Goal: Task Accomplishment & Management: Manage account settings

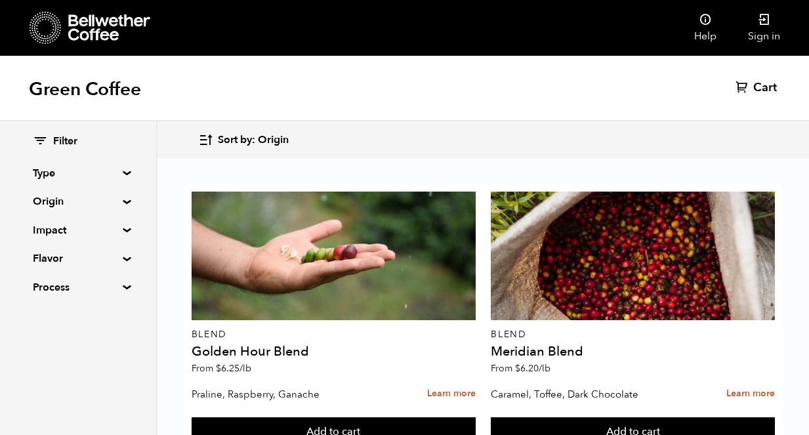
click at [79, 86] on h1 "Green Coffee" at bounding box center [85, 89] width 112 height 24
click at [62, 28] on div at bounding box center [90, 27] width 121 height 33
click at [764, 36] on link "Sign in" at bounding box center [764, 28] width 64 height 56
click at [758, 39] on link "Sign in" at bounding box center [764, 28] width 64 height 56
click at [767, 42] on link "Sign in" at bounding box center [764, 28] width 64 height 56
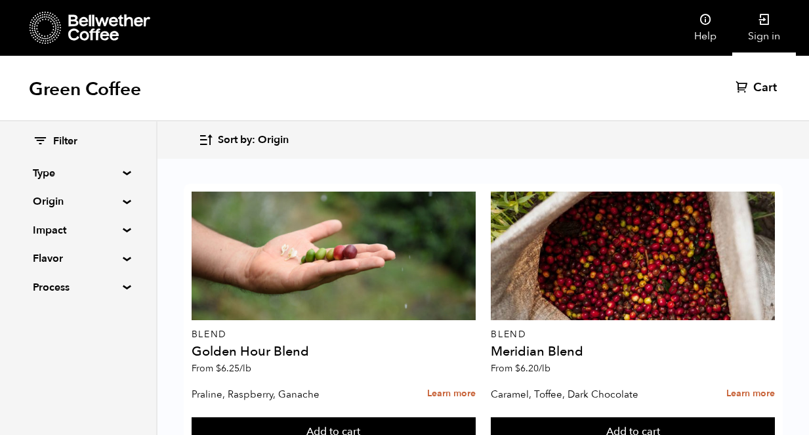
click at [762, 26] on icon at bounding box center [764, 19] width 13 height 13
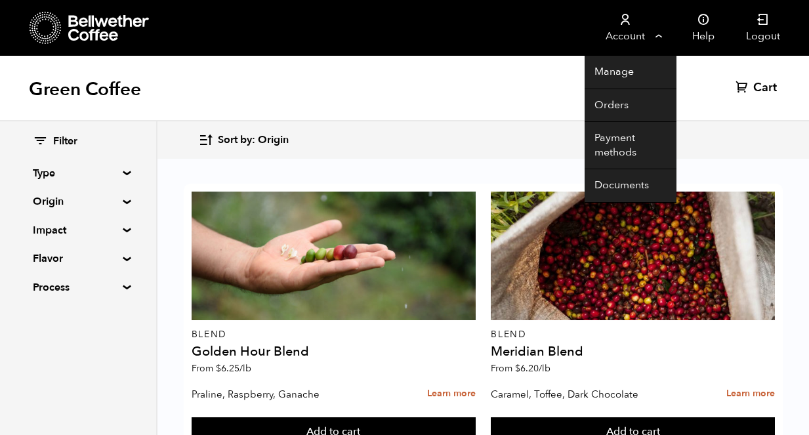
click at [627, 28] on link "Account" at bounding box center [625, 28] width 81 height 56
click at [624, 72] on link "Manage" at bounding box center [631, 72] width 92 height 33
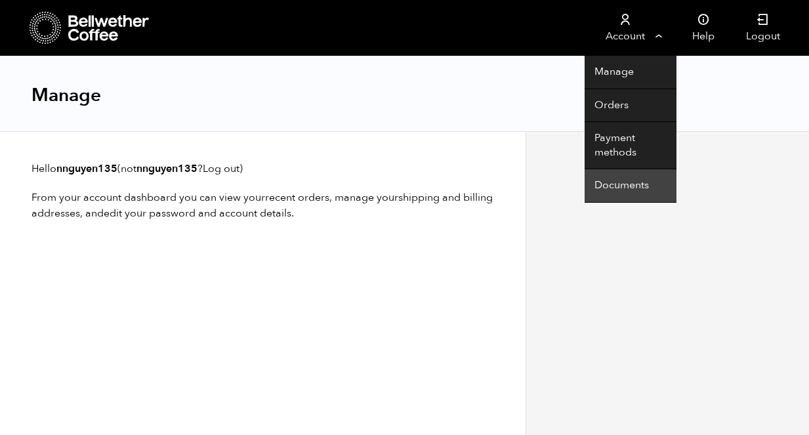
click at [610, 181] on link "Documents" at bounding box center [631, 185] width 92 height 33
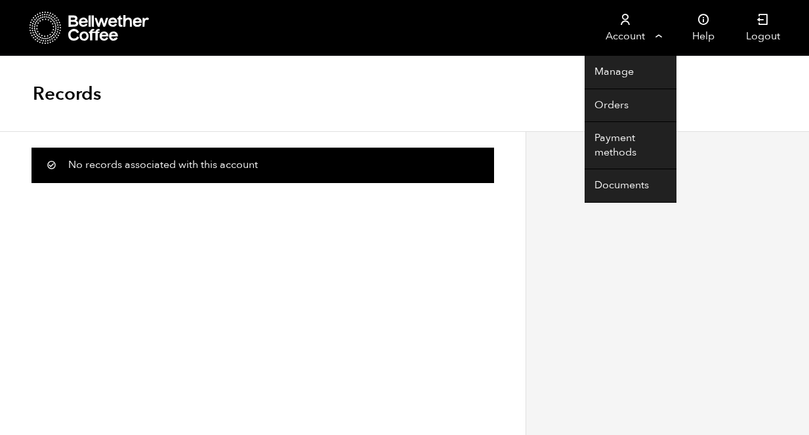
click at [625, 34] on link "Account" at bounding box center [625, 28] width 81 height 56
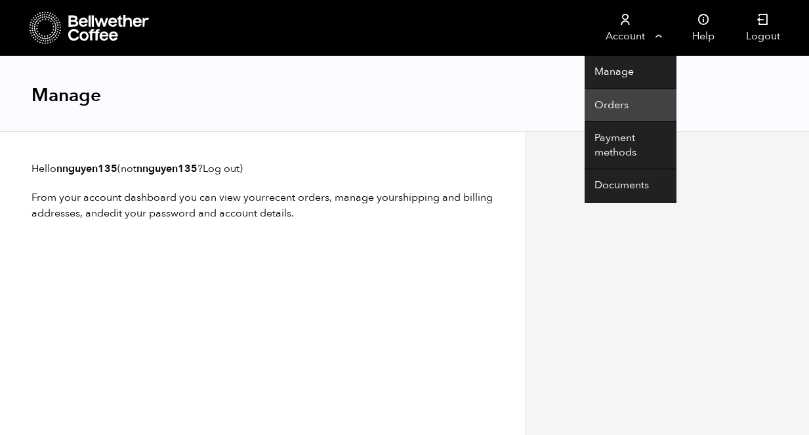
click at [622, 103] on link "Orders" at bounding box center [631, 105] width 92 height 33
